Goal: Check status: Check status

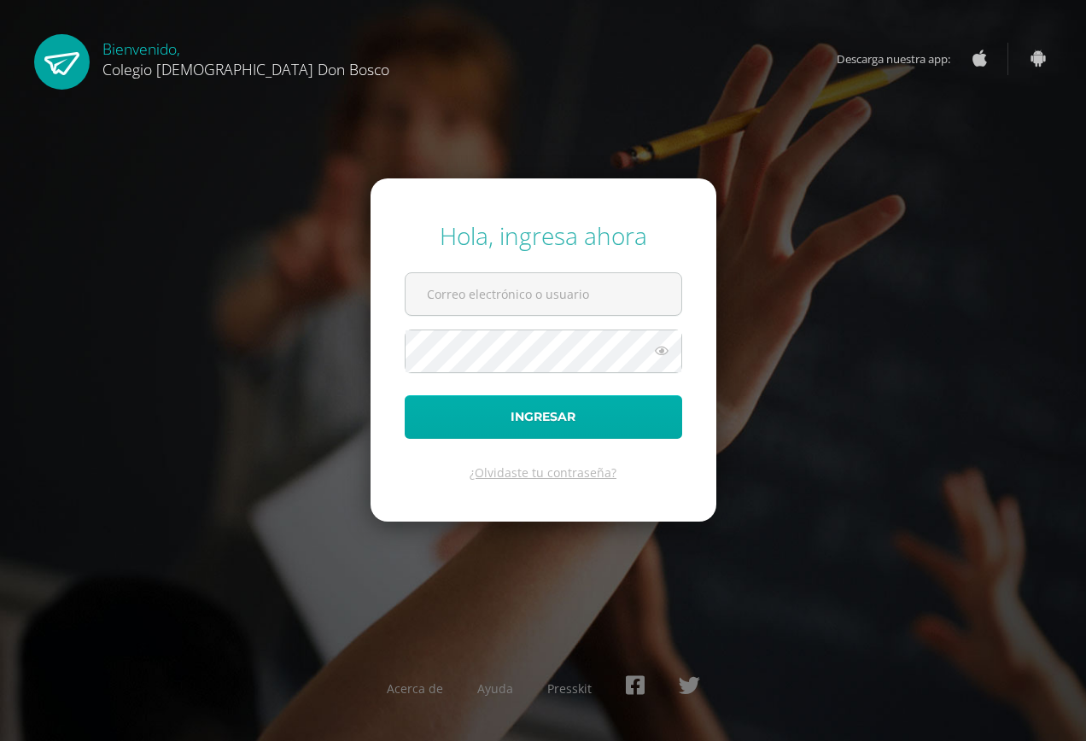
type input "gonzalezgerson82@gmail.com"
click at [551, 428] on button "Ingresar" at bounding box center [544, 417] width 278 height 44
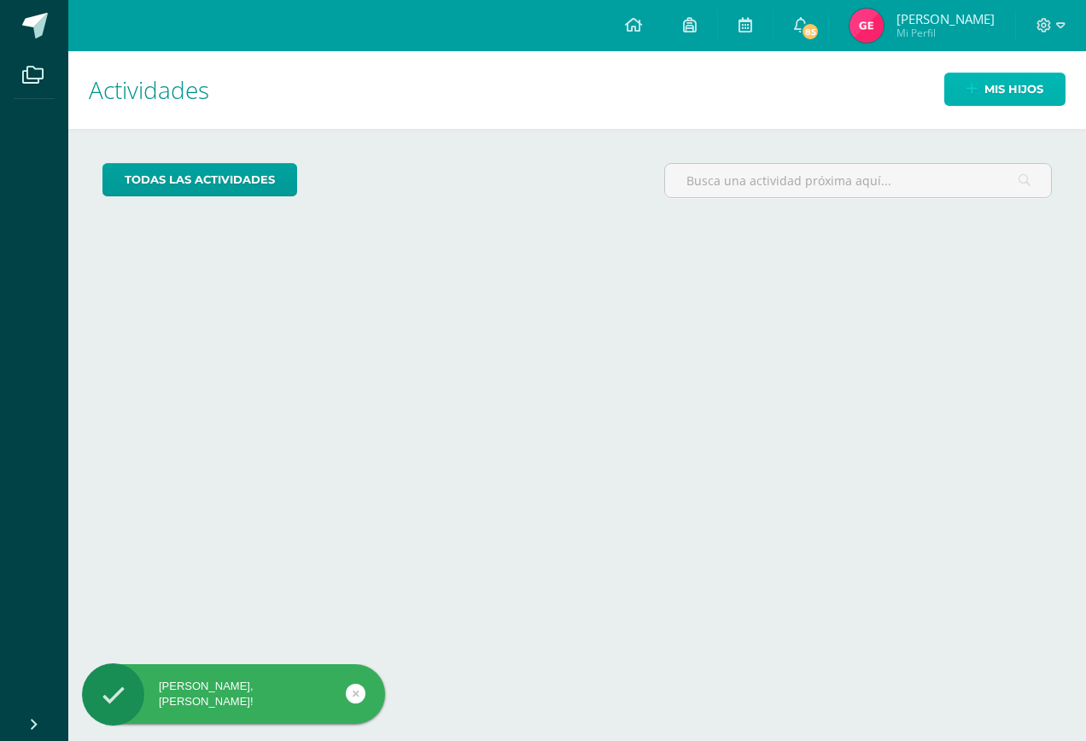
click at [989, 94] on span "Mis hijos" at bounding box center [1014, 89] width 59 height 32
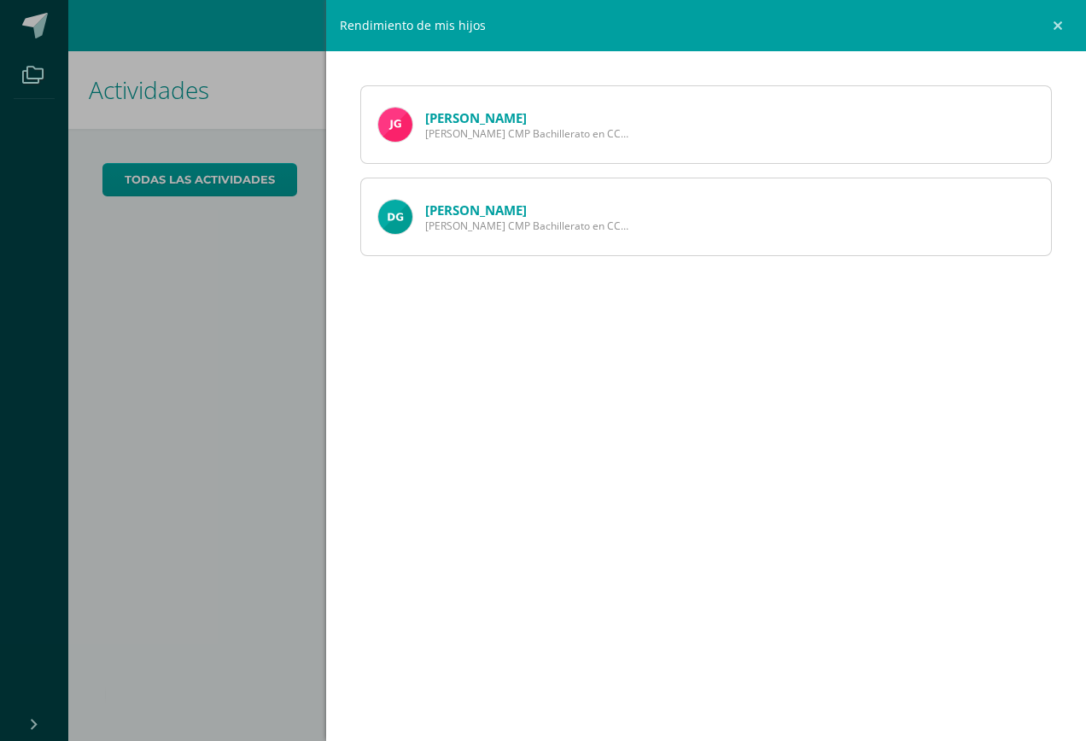
click at [471, 120] on link "[PERSON_NAME]" at bounding box center [476, 117] width 102 height 17
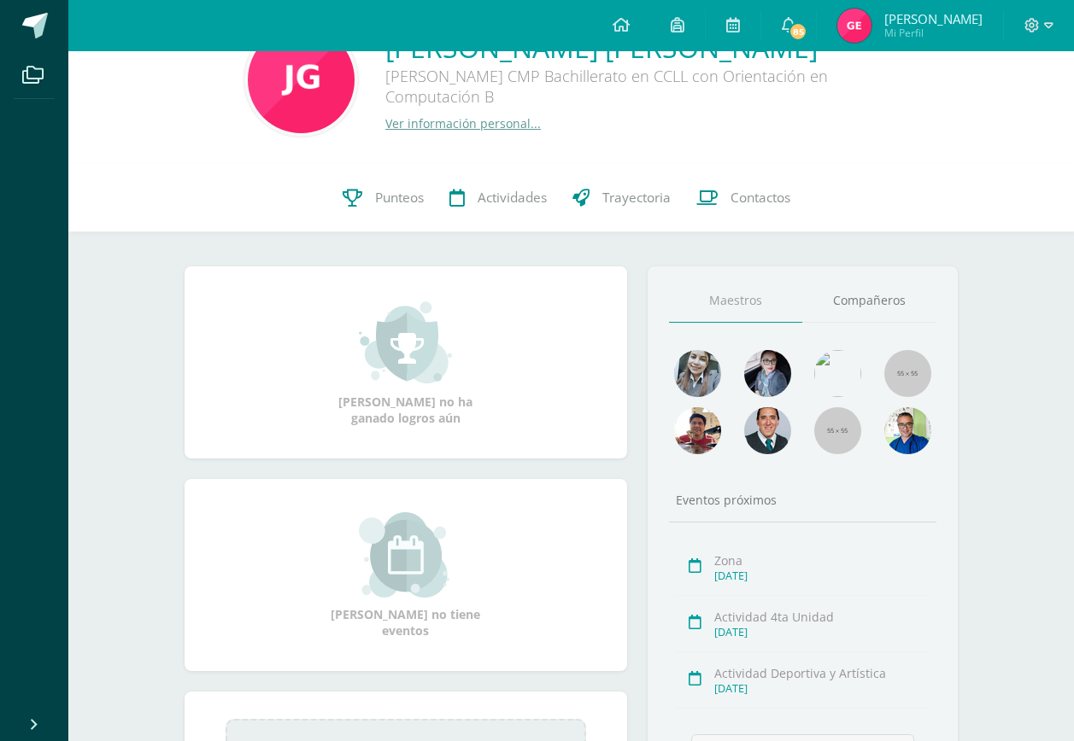
scroll to position [85, 0]
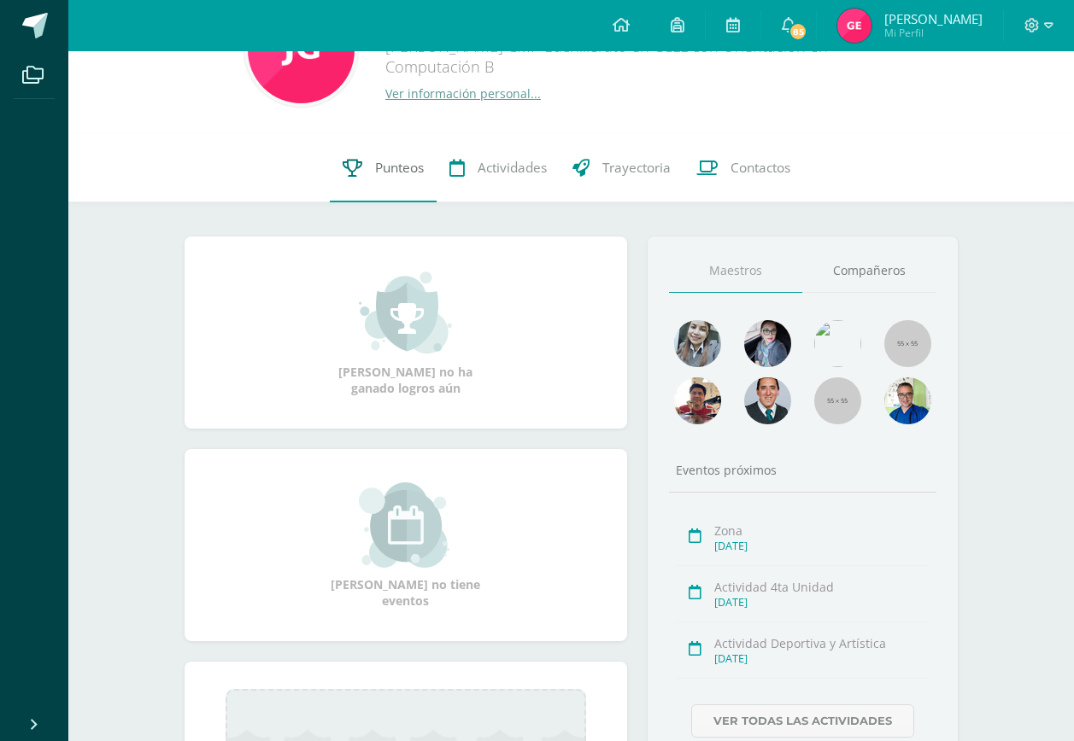
click at [375, 162] on span "Punteos" at bounding box center [399, 168] width 49 height 18
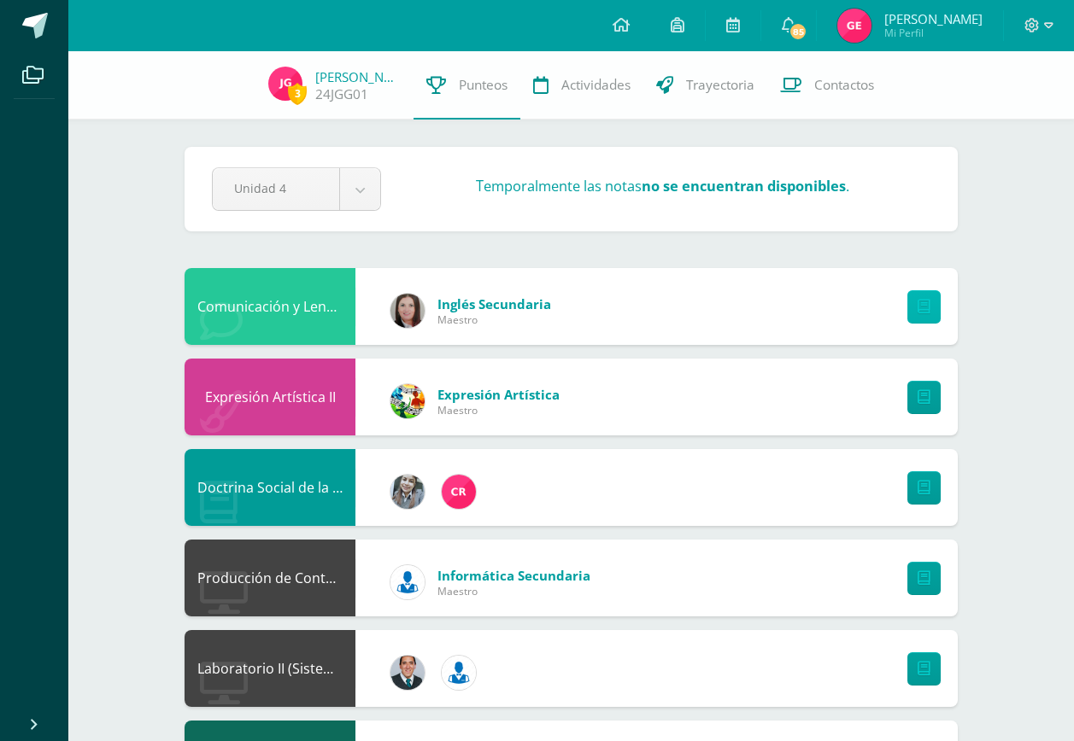
click at [922, 307] on icon at bounding box center [923, 307] width 13 height 15
click at [270, 296] on div "Comunicación y Lenguaje L3 Inglés" at bounding box center [269, 306] width 171 height 77
click at [311, 321] on div "Comunicación y Lenguaje L3 Inglés" at bounding box center [269, 306] width 171 height 77
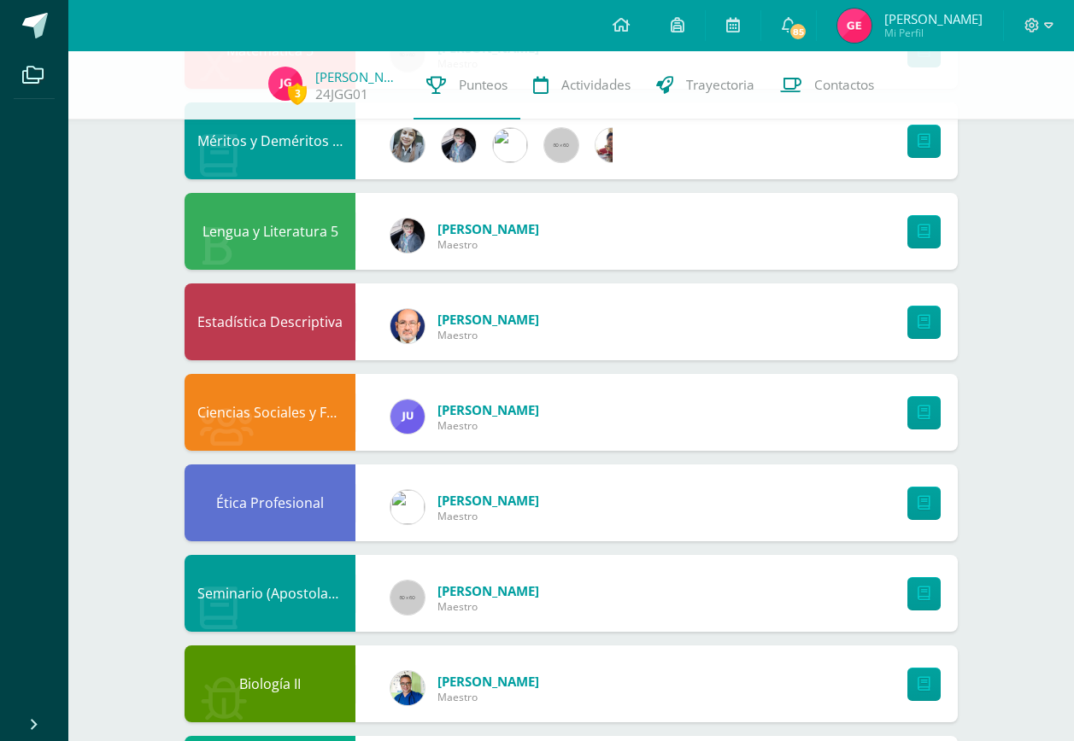
scroll to position [926, 0]
